Goal: Task Accomplishment & Management: Complete application form

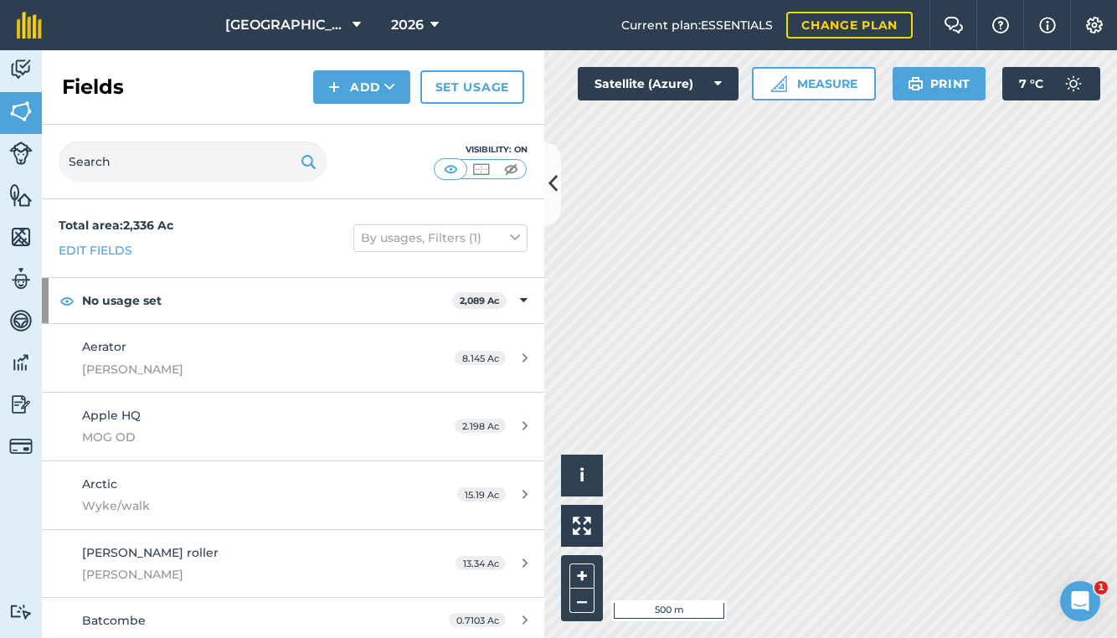
click at [13, 59] on img at bounding box center [20, 69] width 23 height 25
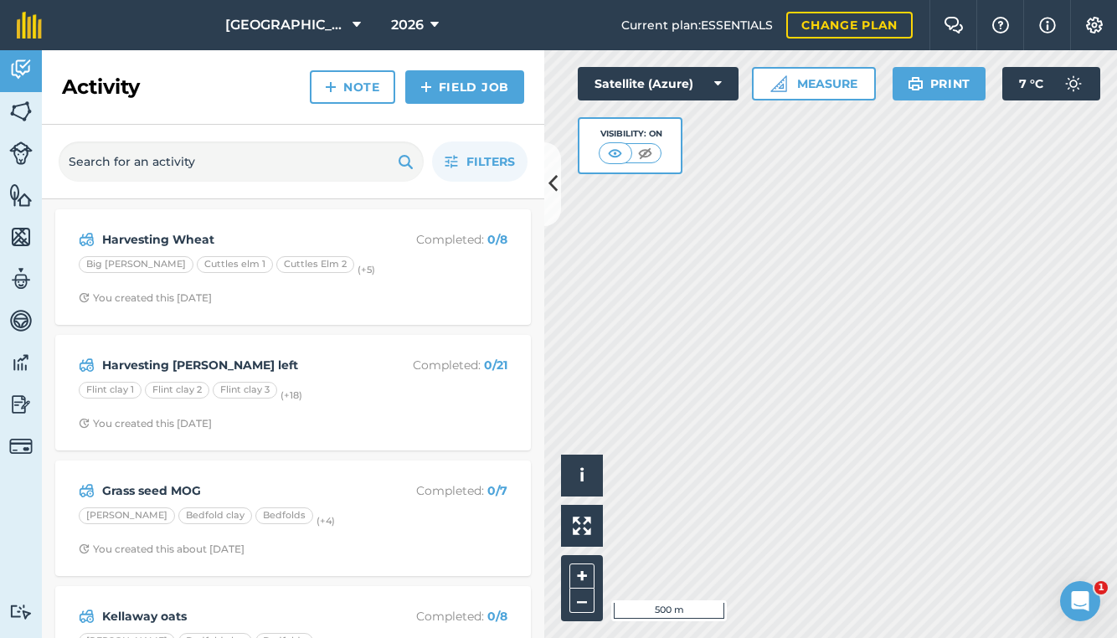
click at [474, 85] on link "Field Job" at bounding box center [464, 86] width 119 height 33
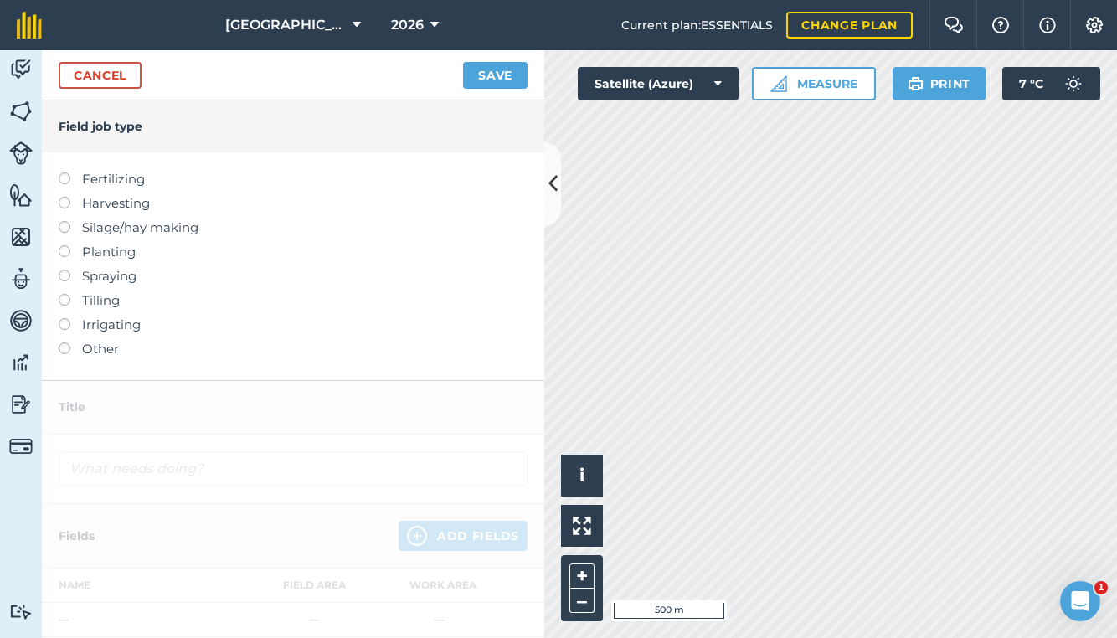
click at [105, 257] on label "Planting" at bounding box center [293, 252] width 469 height 20
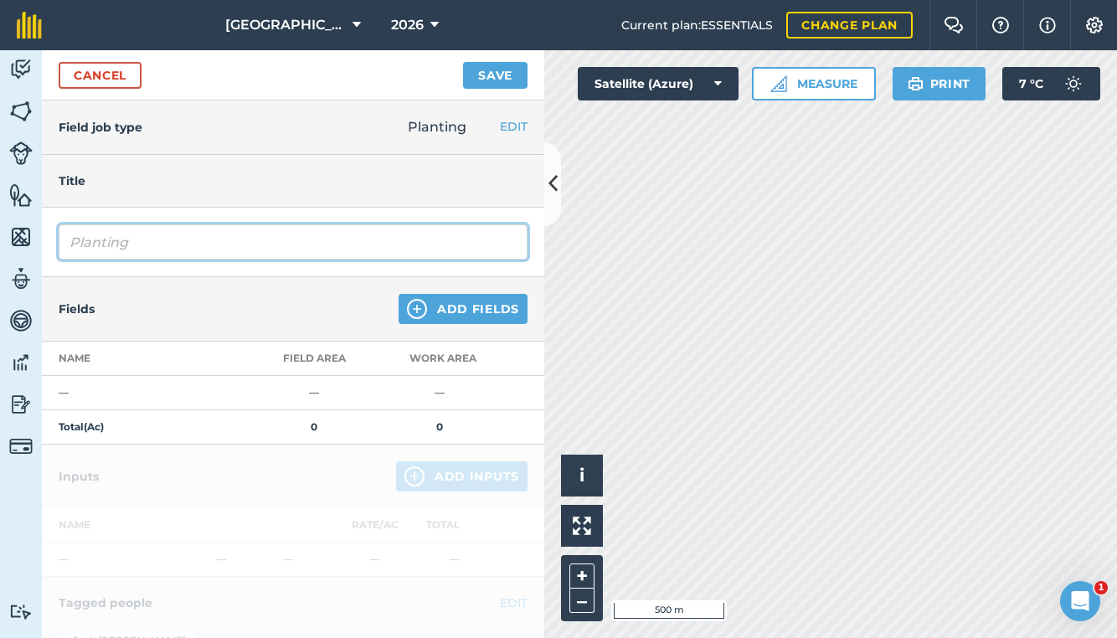
click at [224, 234] on input "Planting" at bounding box center [293, 241] width 469 height 35
type input "P"
click at [129, 236] on input "MOG WHeat" at bounding box center [293, 241] width 469 height 35
type input "MOG Wheat"
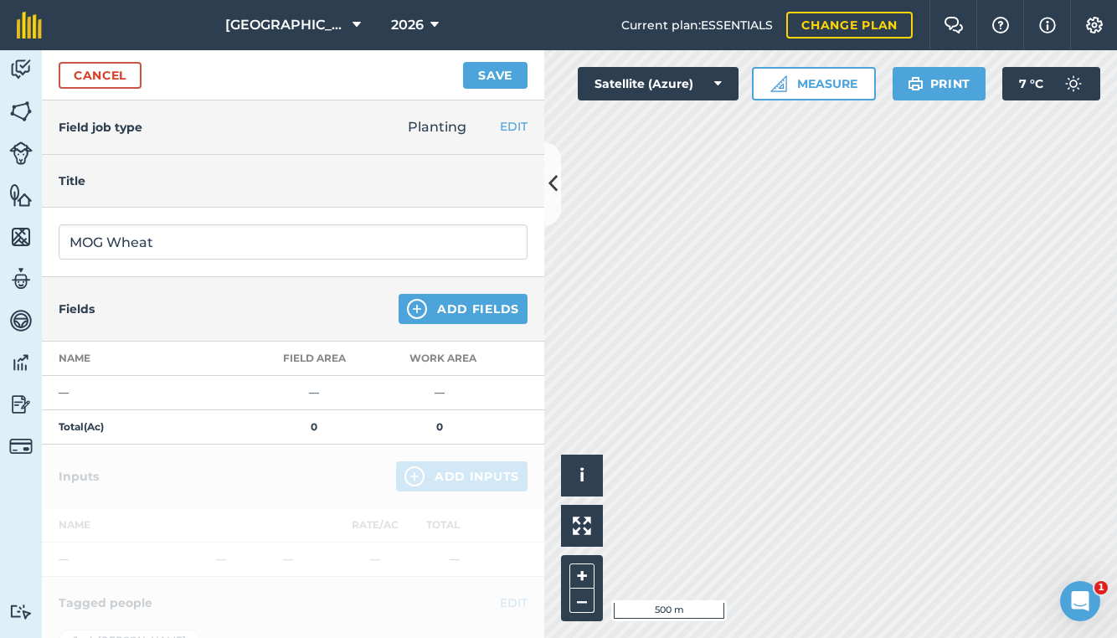
click at [439, 301] on button "Add Fields" at bounding box center [463, 309] width 129 height 30
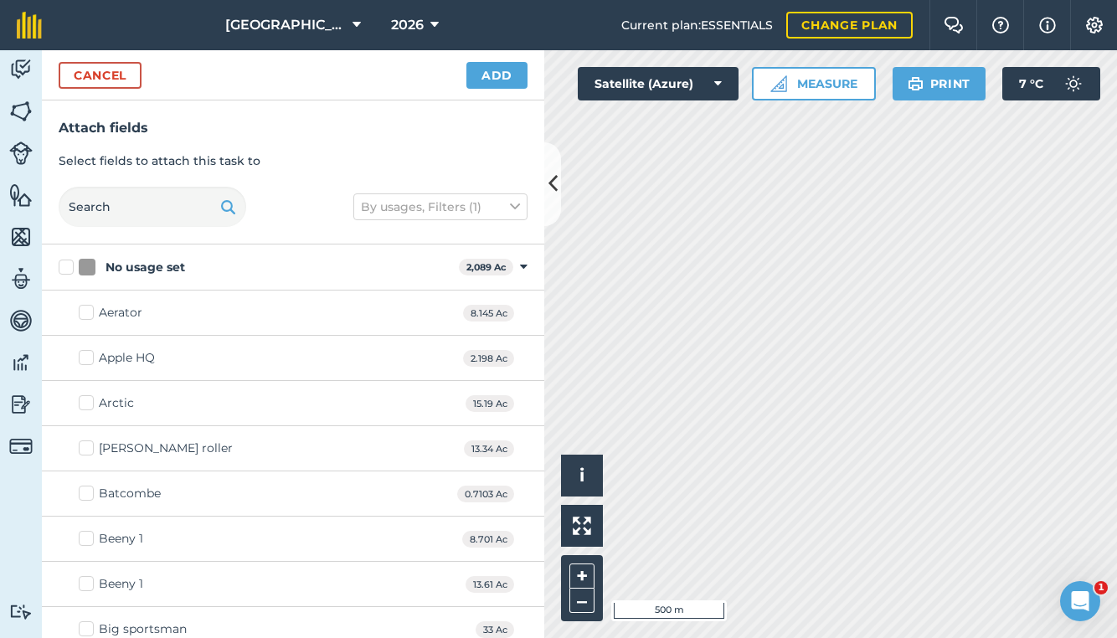
checkbox input "true"
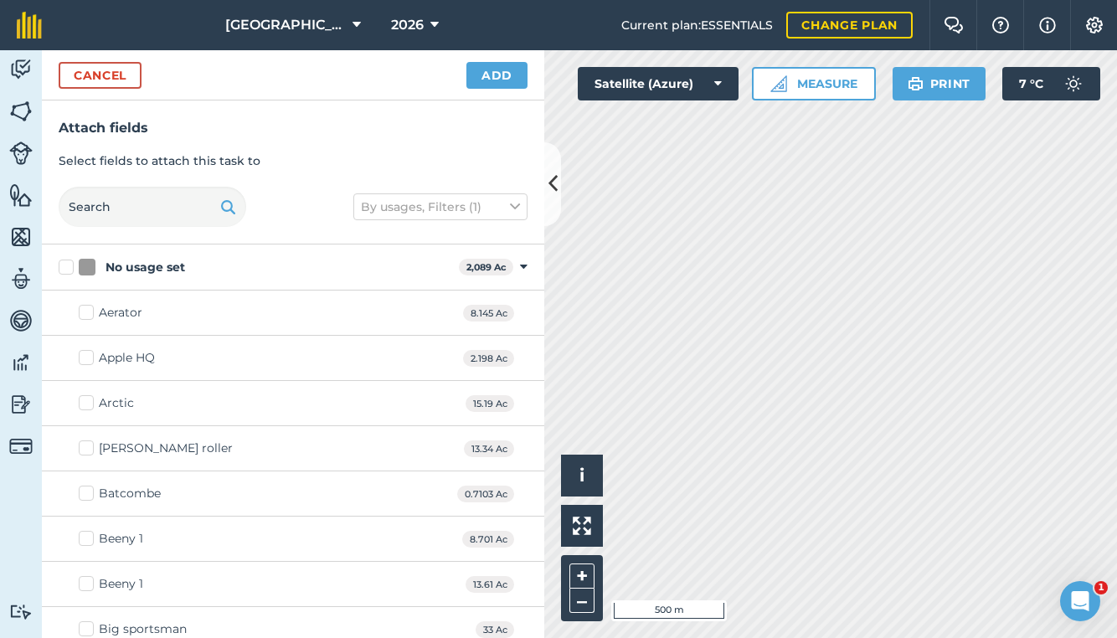
checkbox input "true"
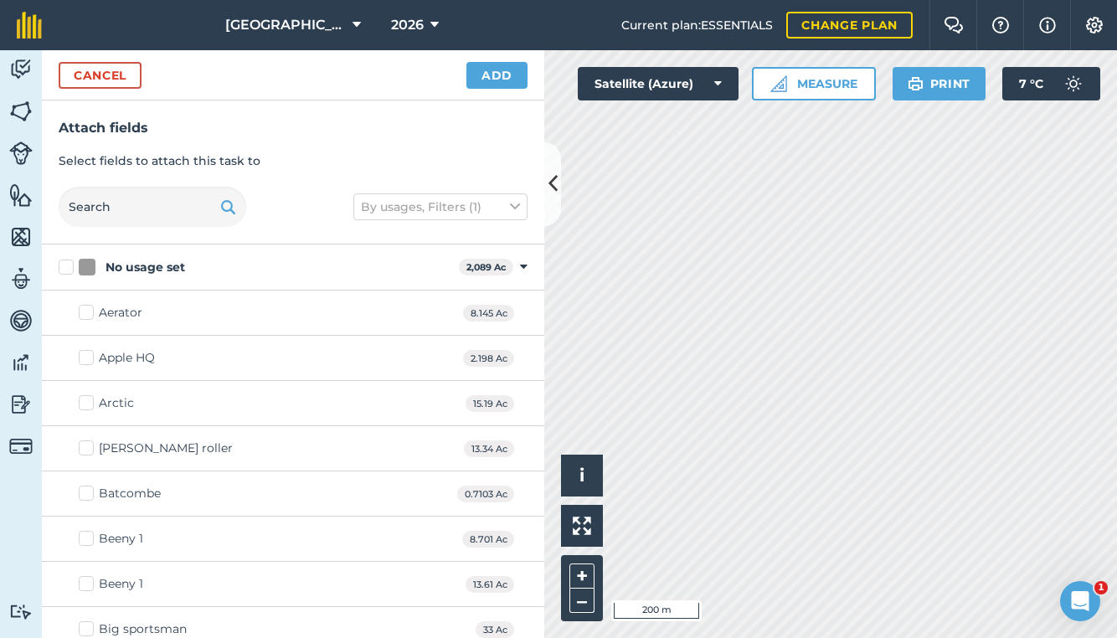
click at [495, 83] on button "Add" at bounding box center [496, 75] width 61 height 27
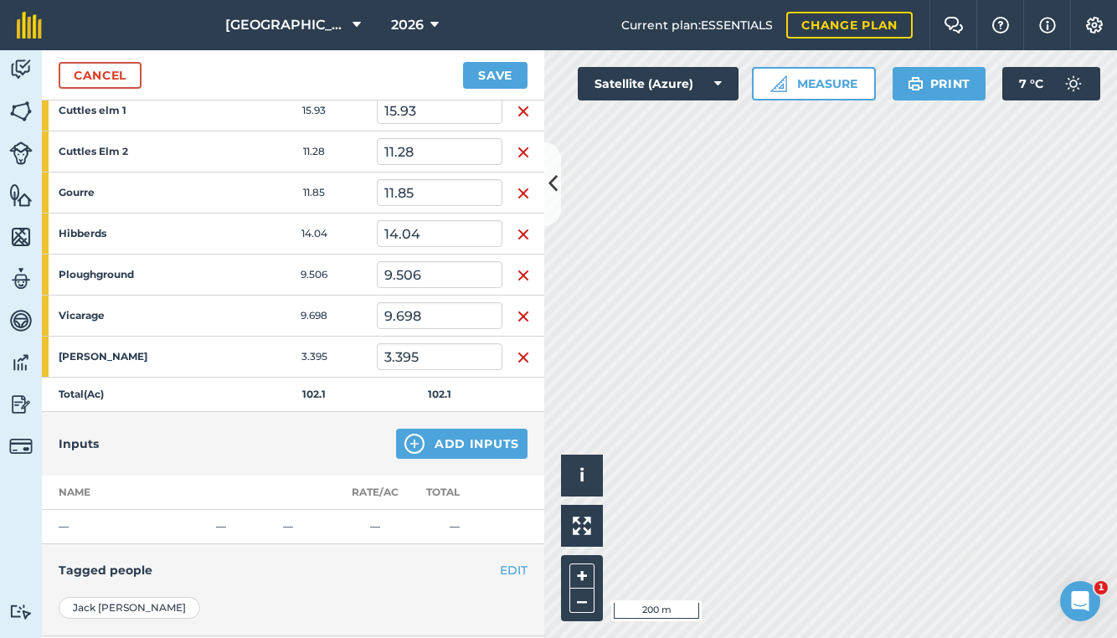
scroll to position [308, 0]
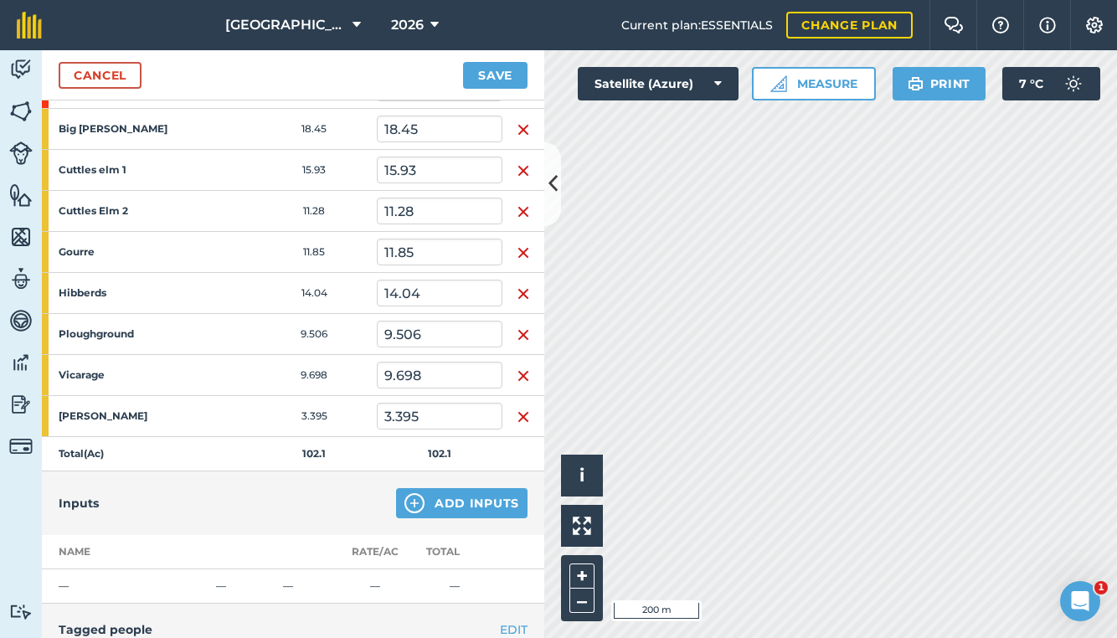
click at [504, 71] on button "Save" at bounding box center [495, 75] width 64 height 27
